Goal: Task Accomplishment & Management: Use online tool/utility

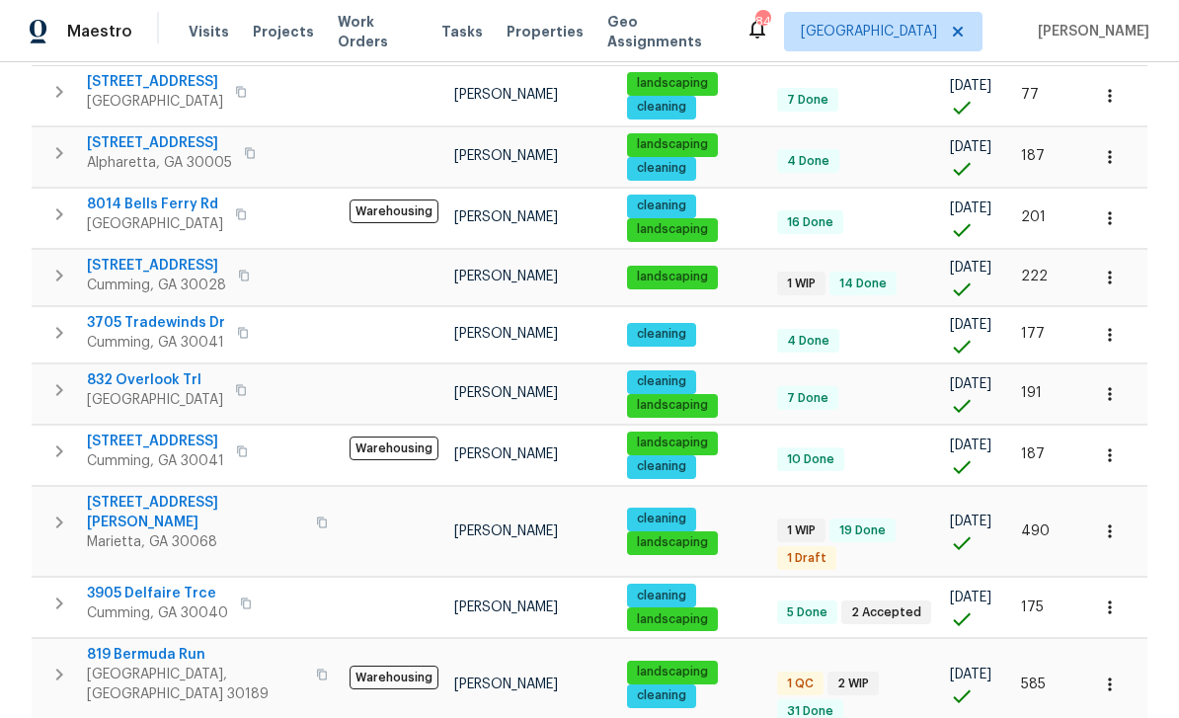
scroll to position [341, 0]
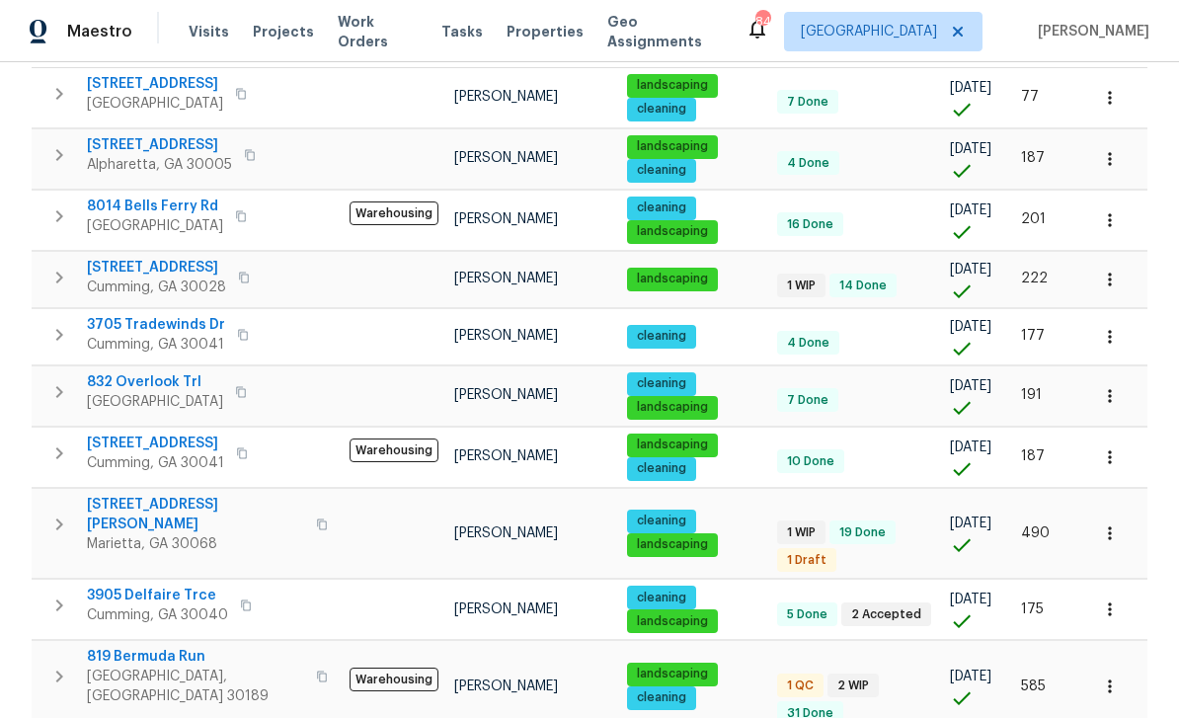
click at [141, 258] on span "7045 Treeline Dr" at bounding box center [156, 268] width 139 height 20
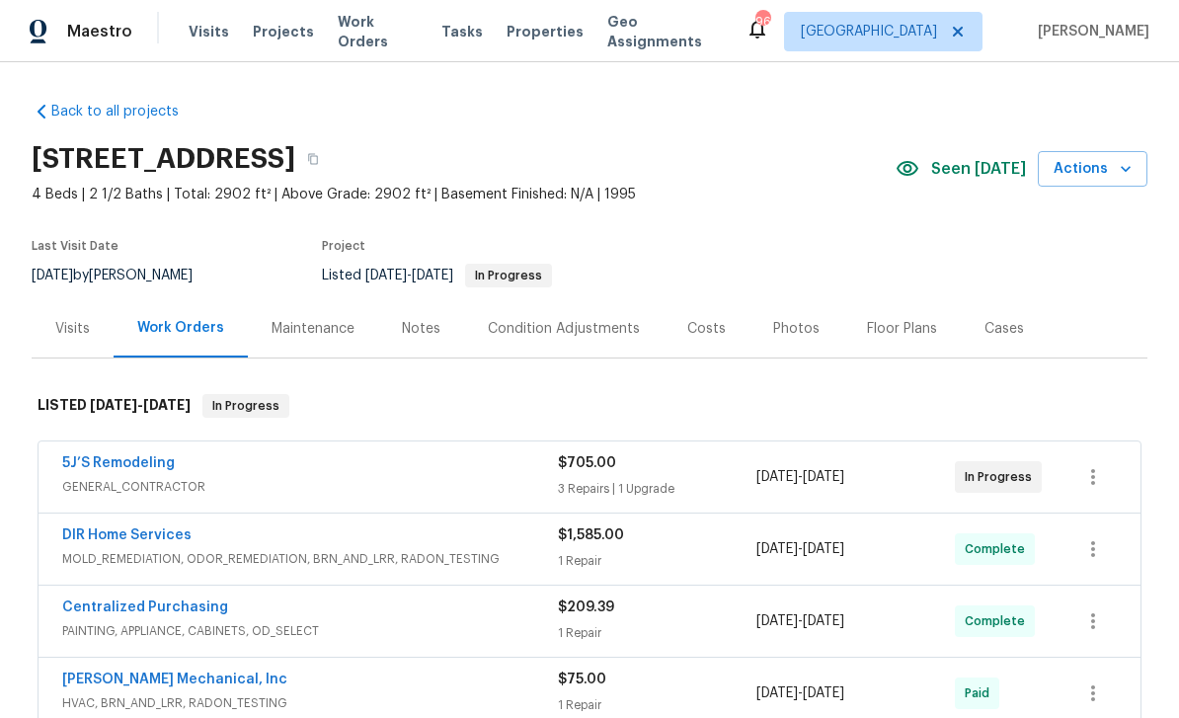
click at [776, 328] on div "Photos" at bounding box center [796, 329] width 46 height 20
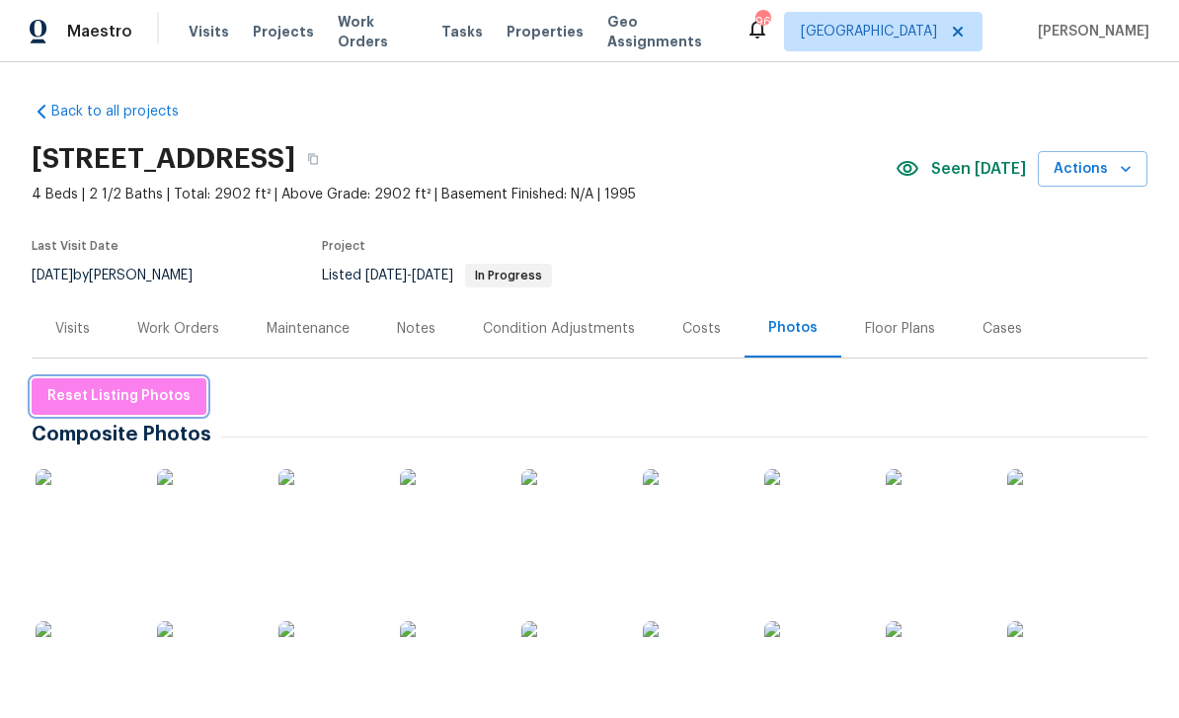
click at [97, 397] on span "Reset Listing Photos" at bounding box center [118, 396] width 143 height 25
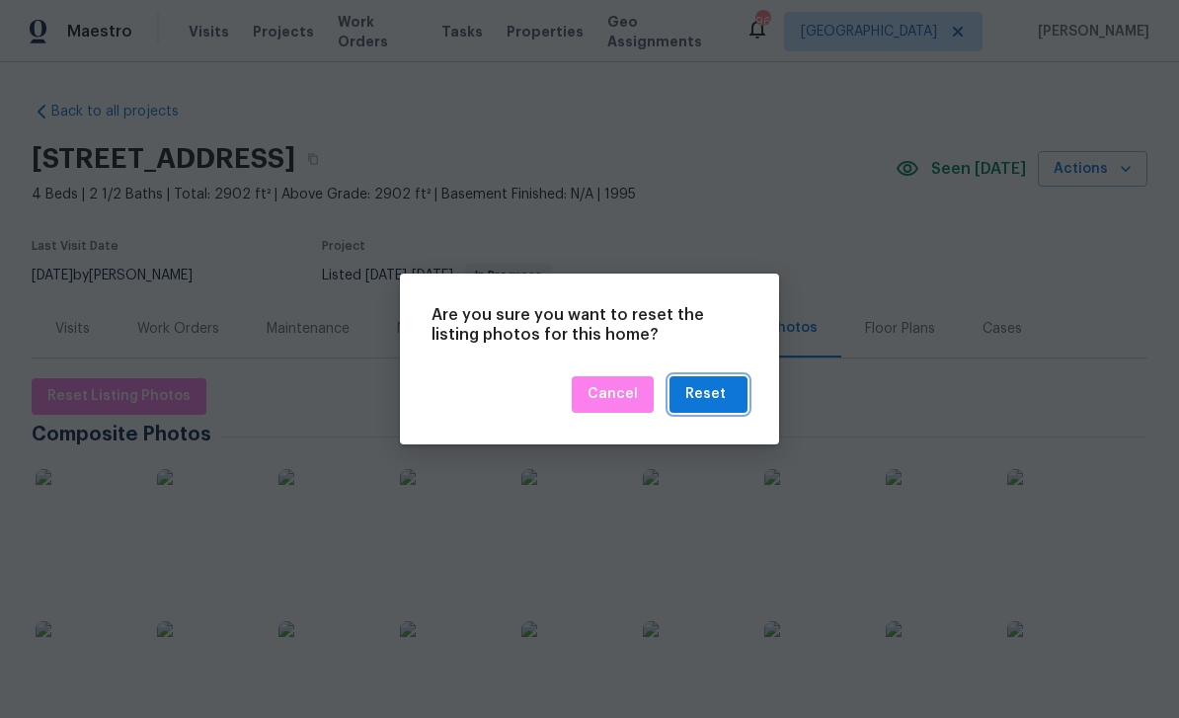
click at [715, 390] on div "Reset" at bounding box center [705, 394] width 40 height 25
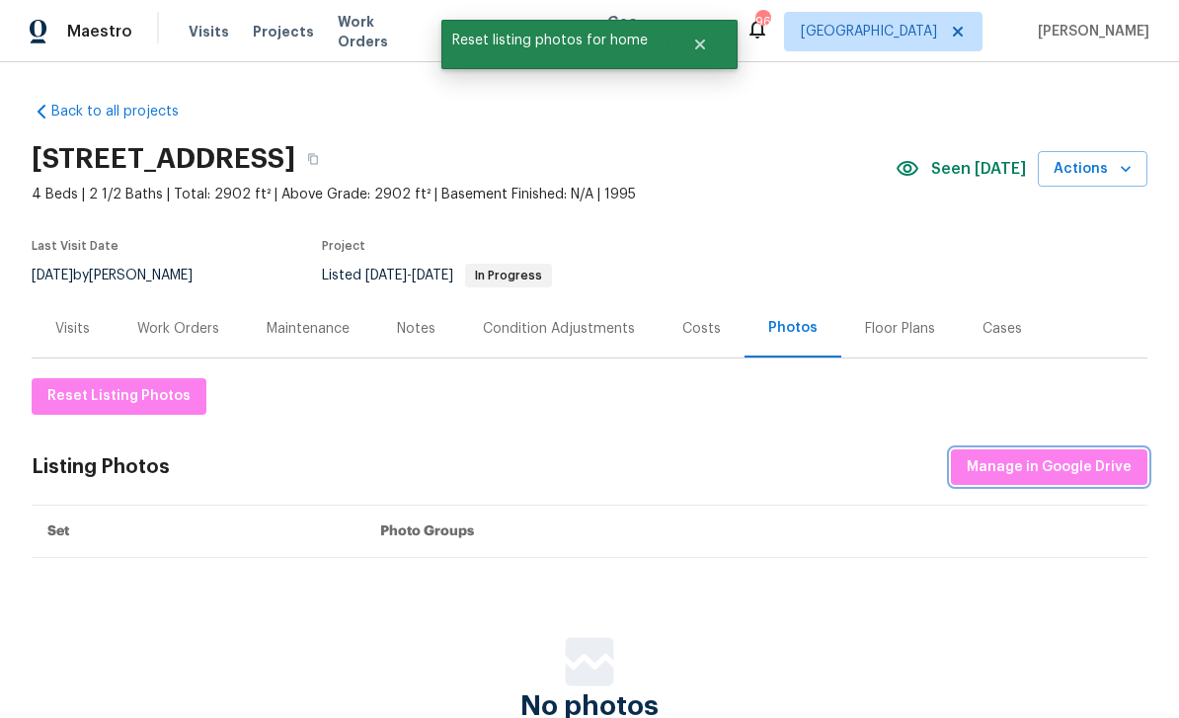
click at [1044, 460] on span "Manage in Google Drive" at bounding box center [1049, 467] width 165 height 25
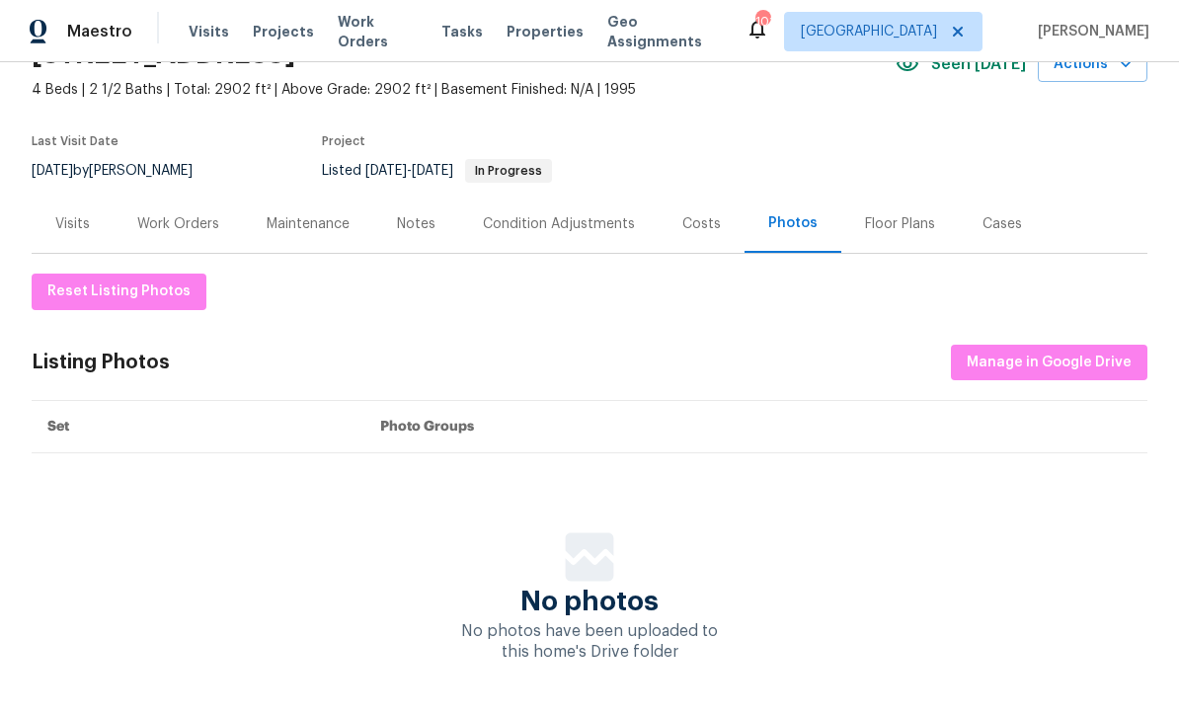
scroll to position [104, 0]
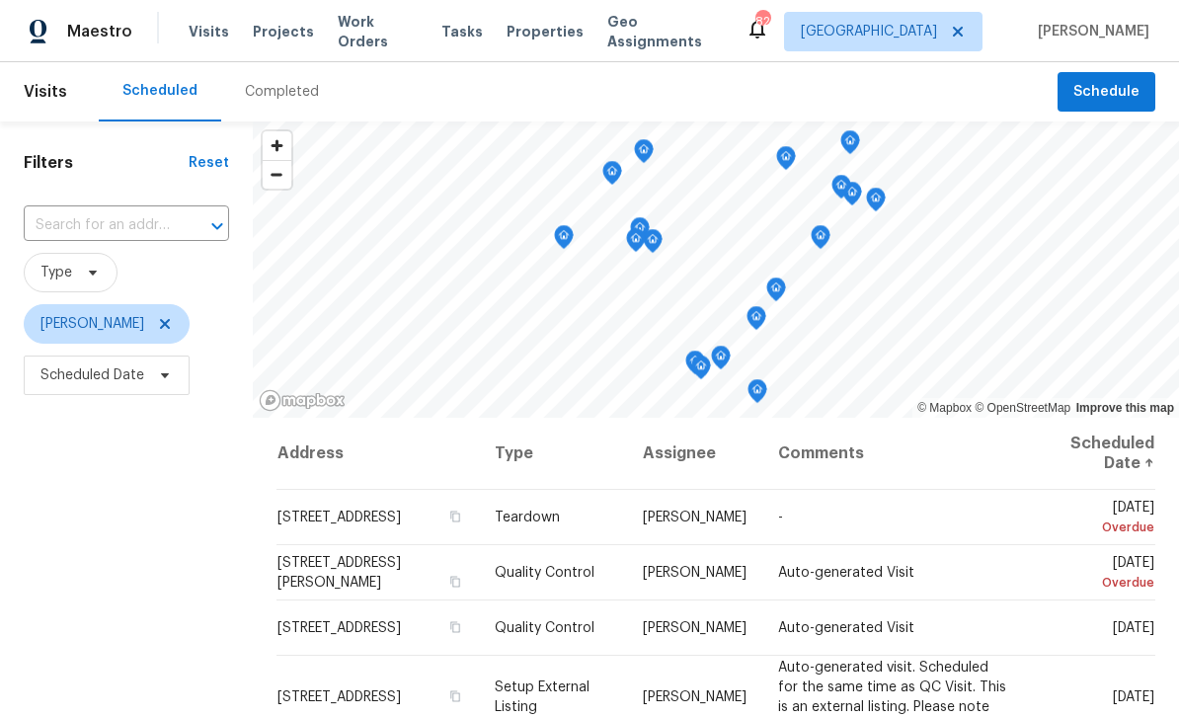
scroll to position [151, 0]
